Goal: Register for event/course

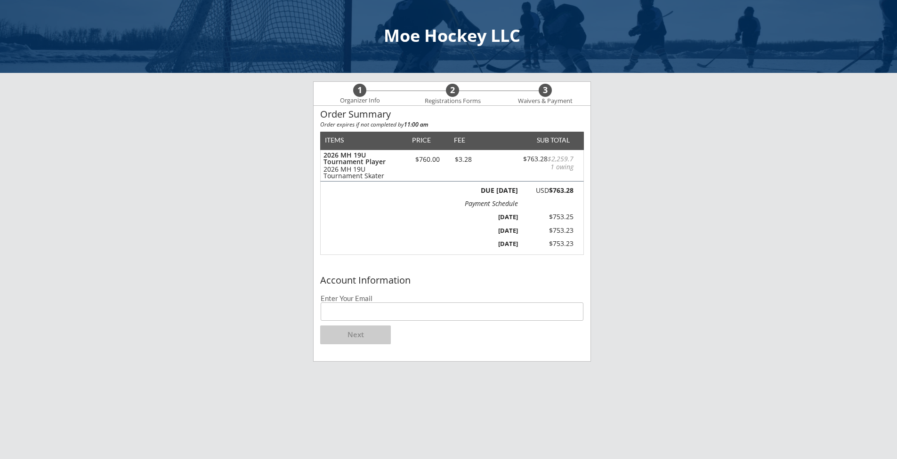
click at [368, 314] on input "email" at bounding box center [451, 312] width 263 height 18
type input "[EMAIL_ADDRESS][DOMAIN_NAME]"
click at [364, 336] on button "Next" at bounding box center [355, 335] width 71 height 19
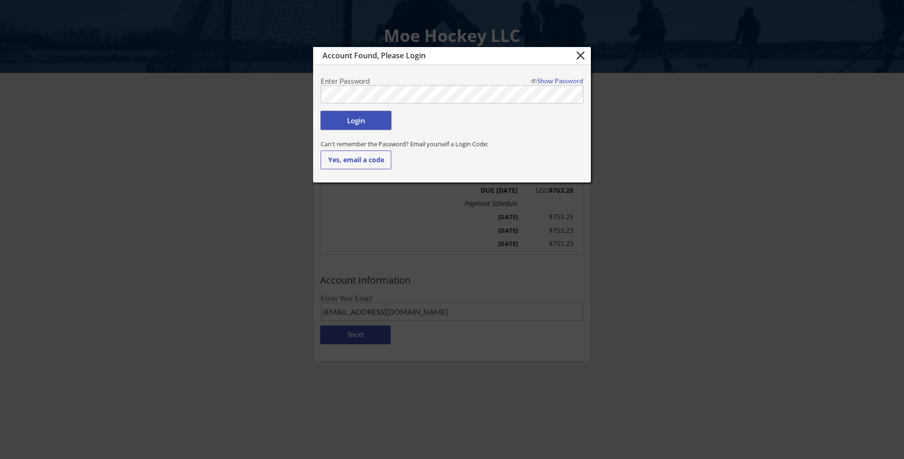
click at [351, 121] on button "Login" at bounding box center [355, 120] width 71 height 19
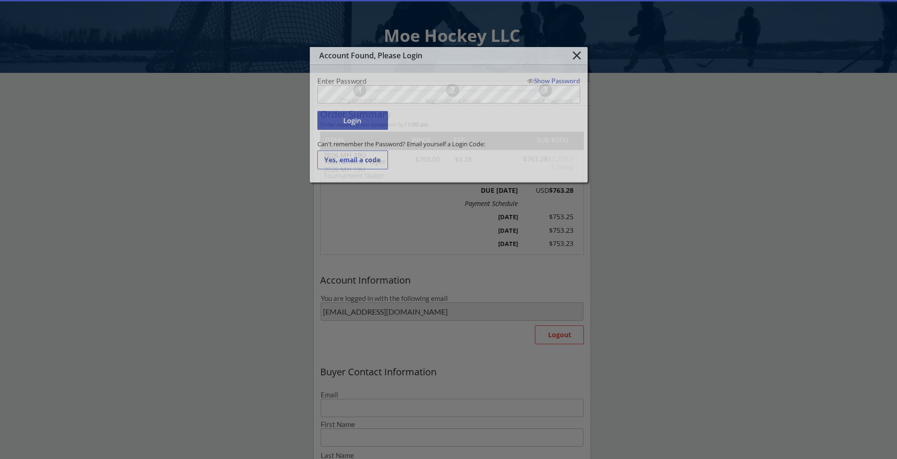
type input "[EMAIL_ADDRESS][DOMAIN_NAME]"
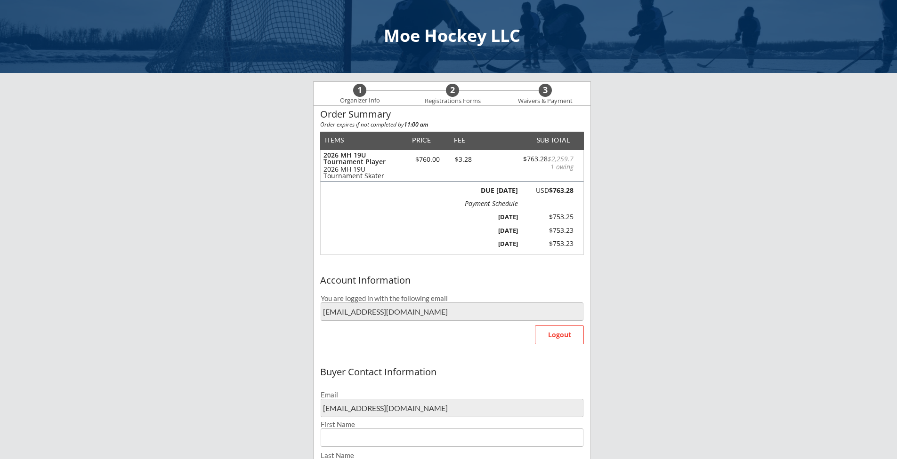
type input "[PERSON_NAME]"
type input "[PHONE_NUMBER]"
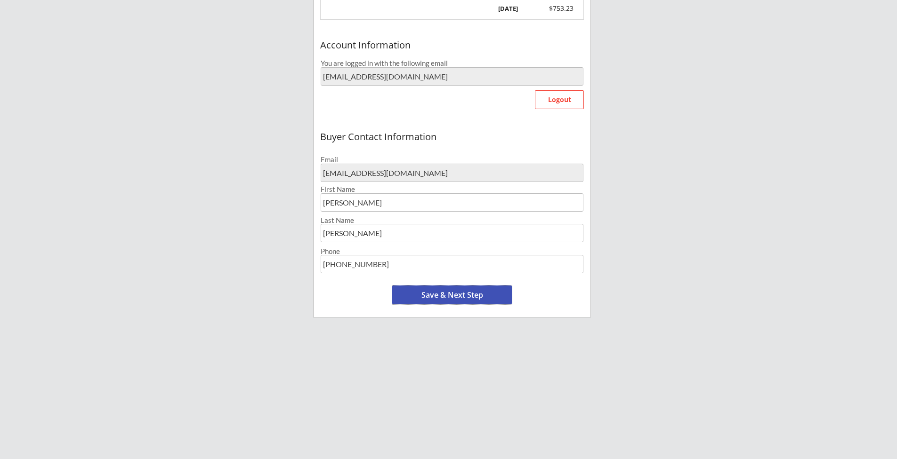
click at [473, 302] on button "Save & Next Step" at bounding box center [452, 295] width 120 height 19
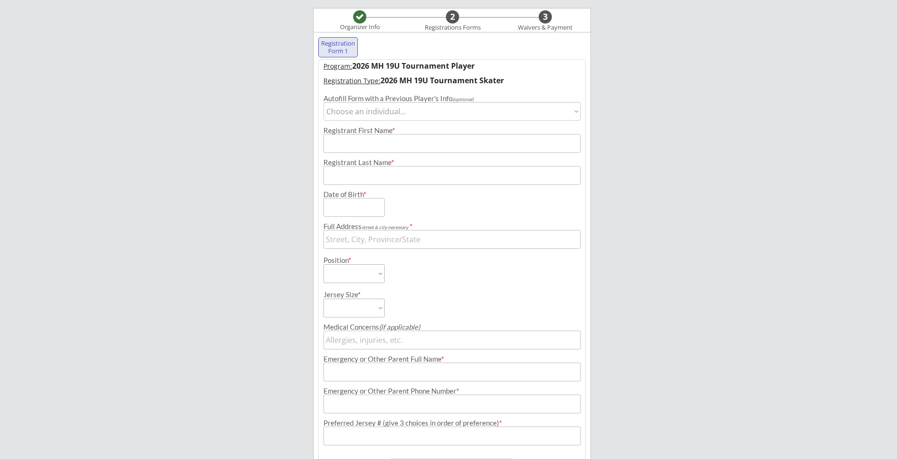
scroll to position [72, 0]
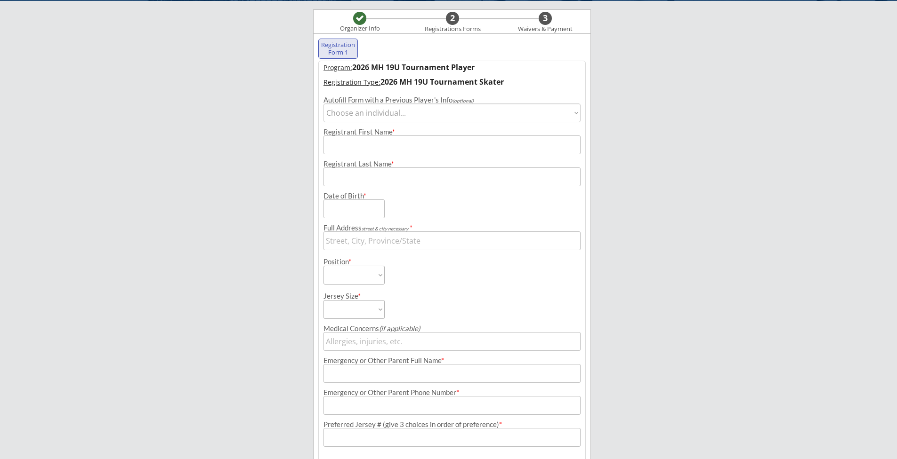
click at [446, 116] on select "Choose an individual... [PERSON_NAME]" at bounding box center [451, 113] width 257 height 19
select select ""1348695171700984260__LOOKUP__1694469181952x278785259565744130""
click at [323, 104] on select "Choose an individual... [PERSON_NAME]" at bounding box center [451, 113] width 257 height 19
type input "[PERSON_NAME]"
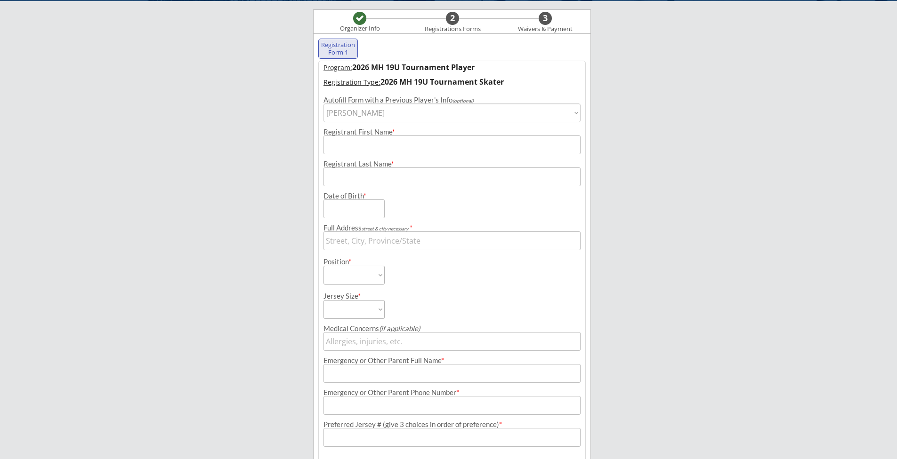
type input "[DATE]"
type input "[STREET_ADDRESS]"
select select ""Forward""
type input "[PERSON_NAME]"
type input "[PHONE_NUMBER]"
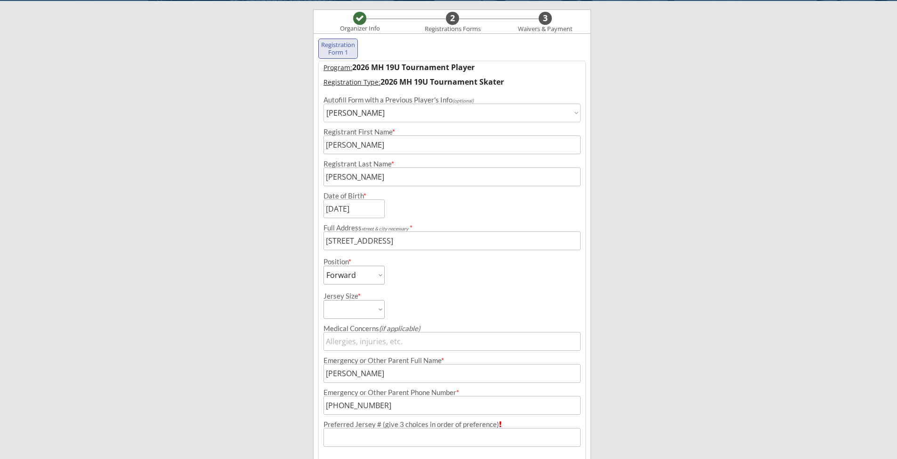
click at [414, 300] on div "Jersey Size * Adult Small Adult Medium Adult Large Adult Goalie Cut" at bounding box center [386, 302] width 127 height 34
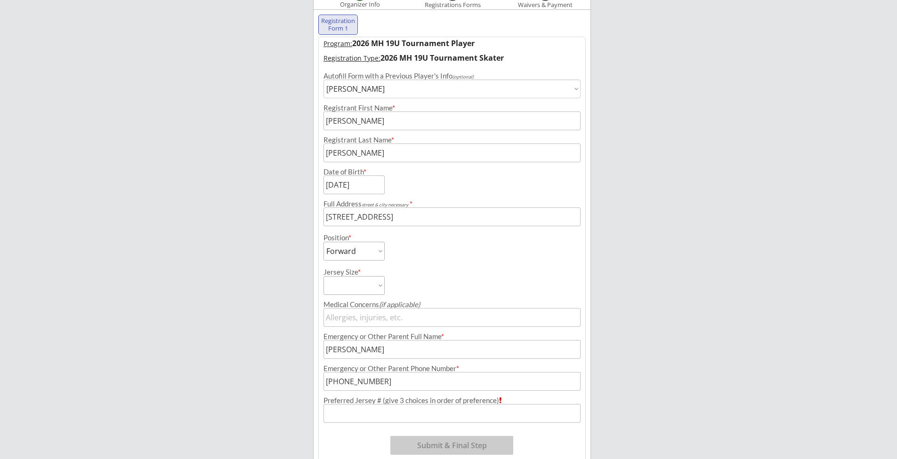
scroll to position [119, 0]
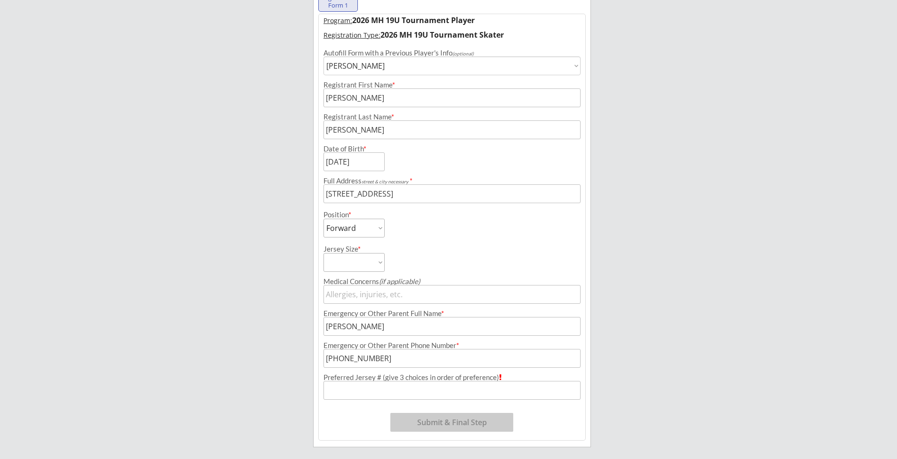
click at [442, 395] on input "input" at bounding box center [451, 390] width 257 height 19
click at [357, 270] on select "Adult Small Adult Medium Adult Large Adult Goalie Cut" at bounding box center [353, 262] width 61 height 19
select select ""Adult Medium""
click at [323, 253] on select "Adult Small Adult Medium Adult Large Adult Goalie Cut" at bounding box center [353, 262] width 61 height 19
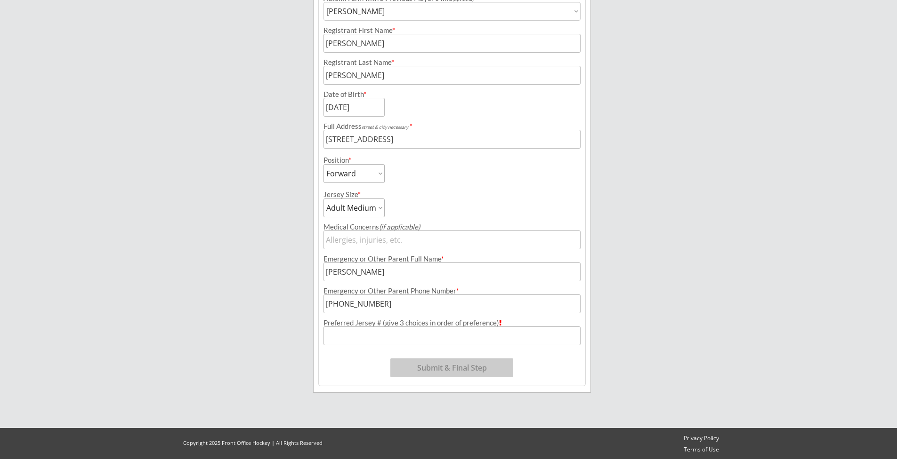
scroll to position [175, 0]
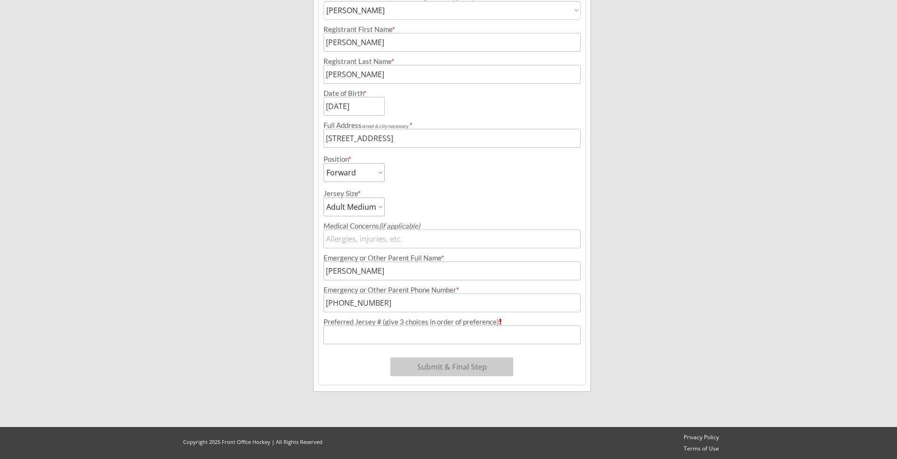
click at [377, 341] on input "input" at bounding box center [451, 335] width 257 height 19
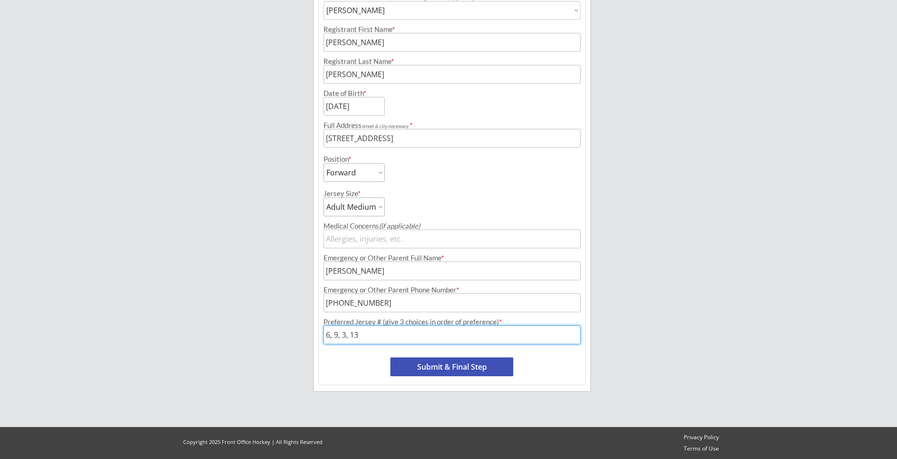
type input "6, 9, 3, 13"
click at [475, 368] on button "Submit & Final Step" at bounding box center [451, 367] width 123 height 19
select select ""Yes, use this card""
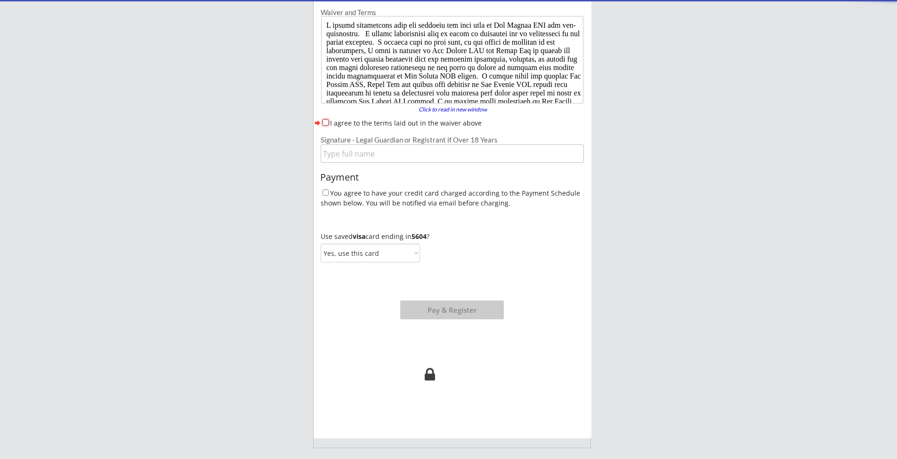
scroll to position [81, 0]
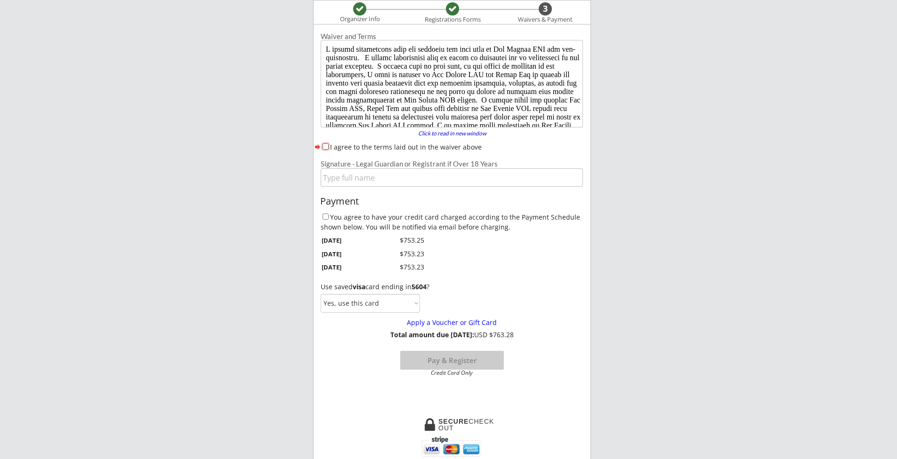
click at [326, 147] on input "I agree to the terms laid out in the waiver above" at bounding box center [325, 147] width 6 height 6
checkbox input "true"
click at [355, 179] on input "input" at bounding box center [451, 177] width 262 height 18
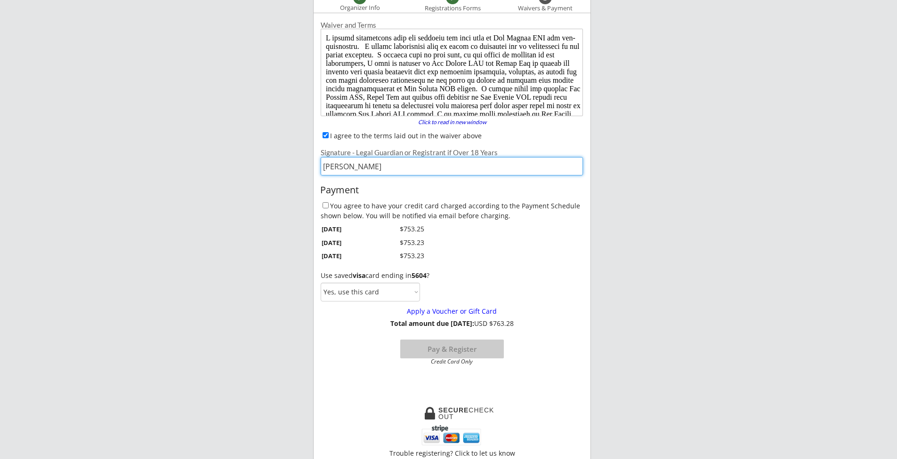
scroll to position [94, 0]
type input "[PERSON_NAME]"
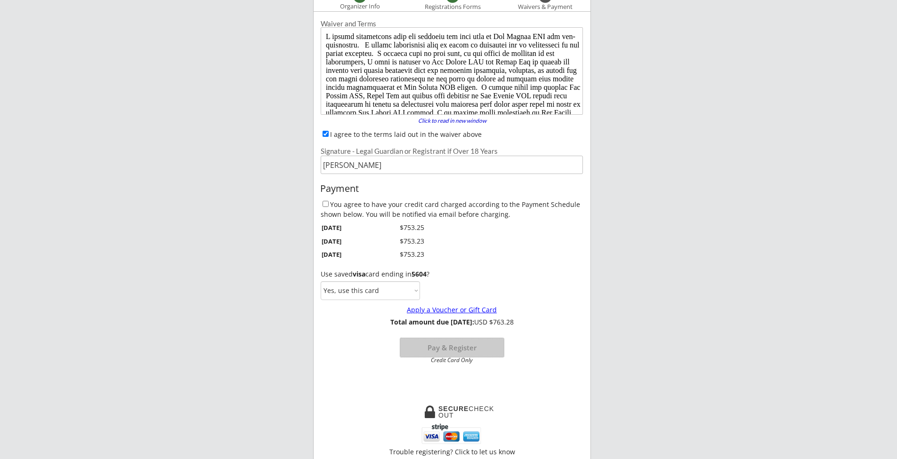
drag, startPoint x: 457, startPoint y: 346, endPoint x: 430, endPoint y: 271, distance: 80.2
click at [480, 304] on div "Payment You agree to have your credit card charged according to the Payment Sch…" at bounding box center [451, 271] width 277 height 184
click at [380, 286] on select "Yes, use this card No, use a different card" at bounding box center [369, 290] width 99 height 19
click at [327, 202] on input "You agree to have your credit card charged according to the Payment Schedule sh…" at bounding box center [325, 204] width 6 height 6
checkbox input "true"
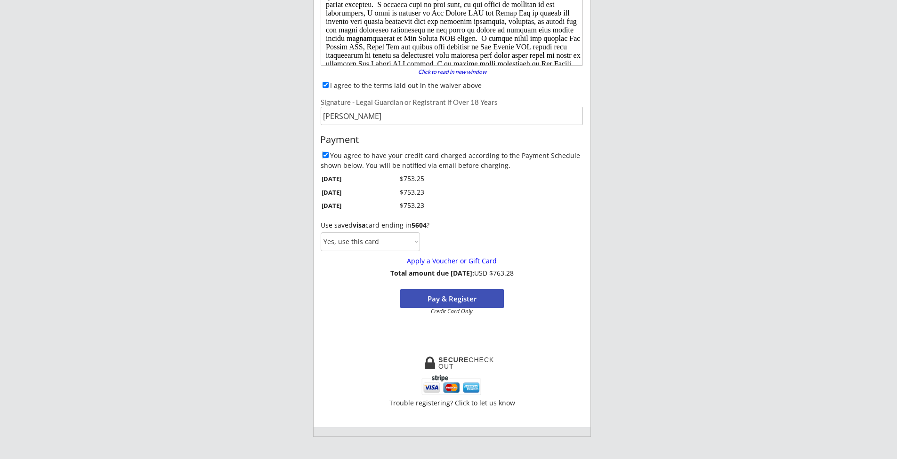
scroll to position [188, 0]
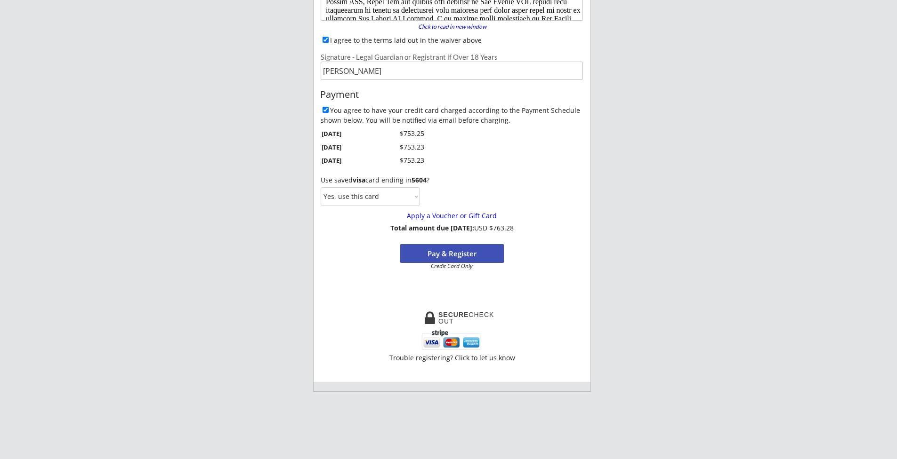
click at [473, 253] on button "Pay & Register" at bounding box center [452, 253] width 104 height 19
